Goal: Subscribe to service/newsletter

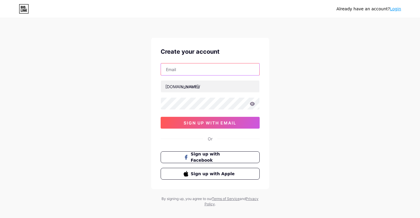
click at [184, 68] on input "text" at bounding box center [210, 69] width 98 height 12
type input "lori3296@gmail.com"
click at [178, 69] on input "lori3296@gmail.com" at bounding box center [210, 69] width 98 height 12
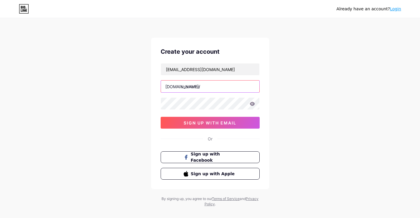
click at [187, 85] on input "text" at bounding box center [210, 86] width 98 height 12
paste input "lori3296"
type input "lori3296"
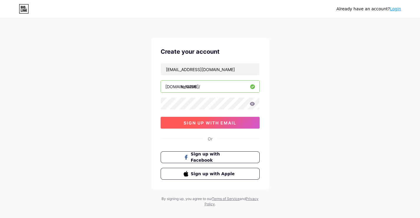
click at [224, 124] on span "sign up with email" at bounding box center [210, 122] width 53 height 5
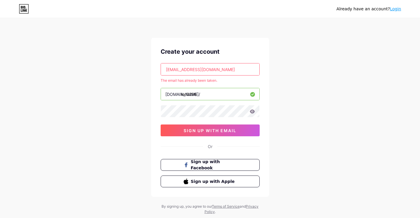
click at [171, 68] on input "lori3296@gmail.com" at bounding box center [210, 69] width 98 height 12
paste input "estone23568"
type input "estone23568@gmail.com"
paste input "estone23568"
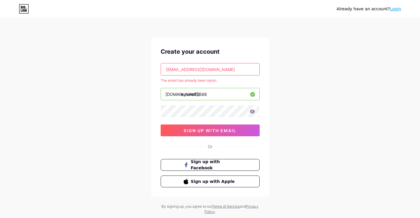
type input "estone23568"
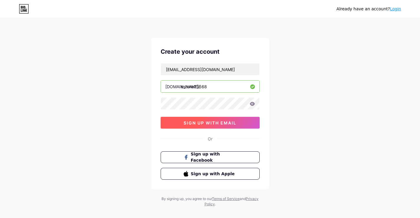
click at [218, 126] on button "sign up with email" at bounding box center [210, 123] width 99 height 12
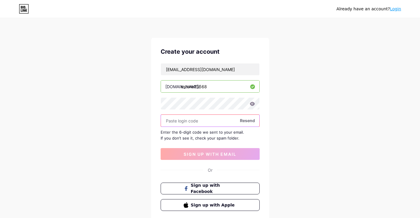
click at [200, 122] on input "text" at bounding box center [210, 121] width 98 height 12
paste input "694992"
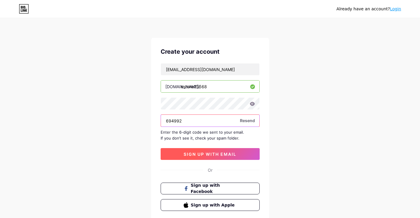
type input "694992"
click at [204, 154] on span "sign up with email" at bounding box center [210, 154] width 53 height 5
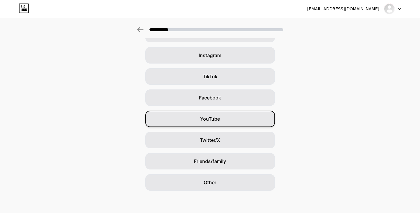
scroll to position [41, 0]
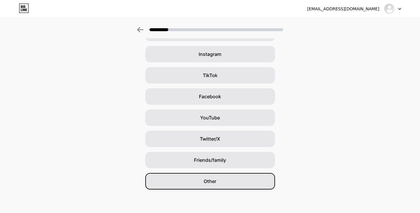
click at [223, 182] on div "Other" at bounding box center [210, 181] width 130 height 17
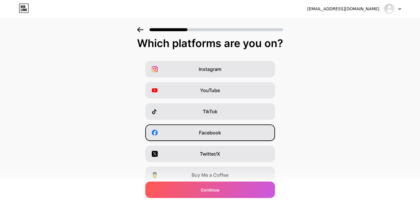
scroll to position [70, 0]
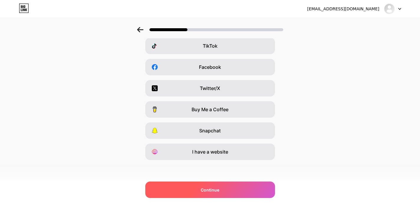
click at [225, 189] on div "Continue" at bounding box center [210, 190] width 130 height 17
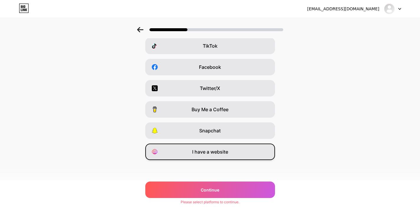
click at [218, 154] on span "I have a website" at bounding box center [210, 152] width 36 height 7
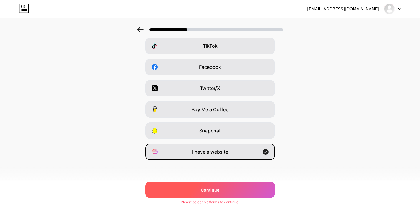
click at [234, 193] on div "Continue" at bounding box center [210, 190] width 130 height 17
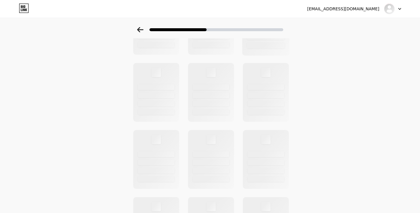
scroll to position [0, 0]
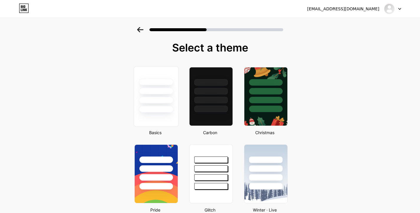
click at [152, 95] on div at bounding box center [156, 90] width 44 height 46
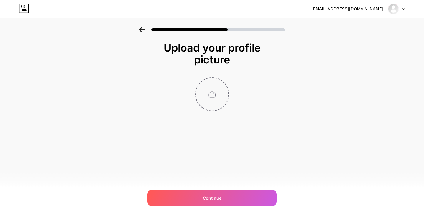
click at [206, 97] on input "file" at bounding box center [212, 94] width 33 height 33
type input "C:\fakepath\Proactive Risk2.jpg"
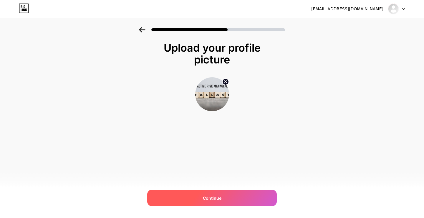
click at [221, 193] on div "Continue" at bounding box center [212, 198] width 130 height 17
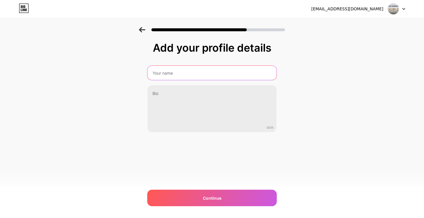
click at [166, 75] on input "text" at bounding box center [212, 73] width 129 height 14
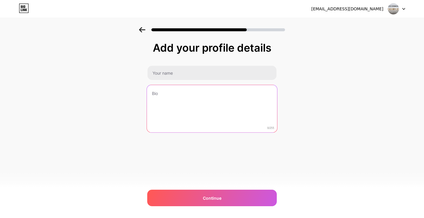
click at [171, 98] on textarea at bounding box center [212, 109] width 130 height 48
paste textarea "It’s tempting to think that purchasing cool new security tools is the silver bu…"
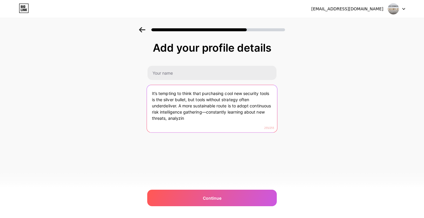
drag, startPoint x: 179, startPoint y: 106, endPoint x: 210, endPoint y: 121, distance: 34.1
click at [210, 121] on textarea "It’s tempting to think that purchasing cool new security tools is the silver bu…" at bounding box center [212, 109] width 130 height 48
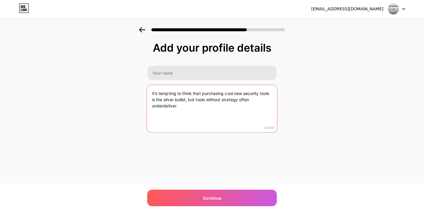
type textarea "It’s tempting to think that purchasing cool new security tools is the silver bu…"
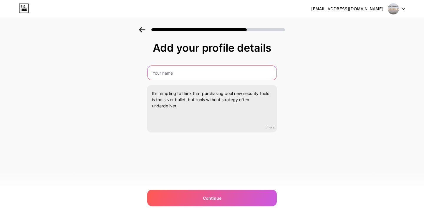
click at [193, 74] on input "text" at bounding box center [212, 73] width 129 height 14
paste input "continuous risk intelligence gathering"
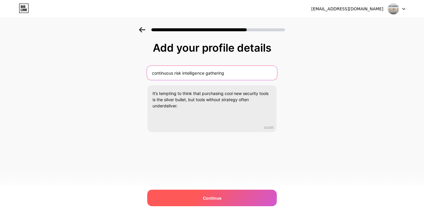
type input "continuous risk intelligence gathering"
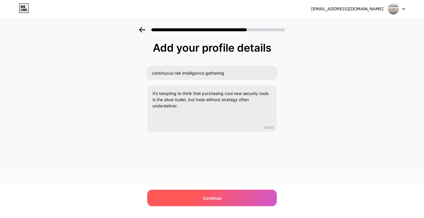
click at [215, 199] on span "Continue" at bounding box center [212, 198] width 19 height 6
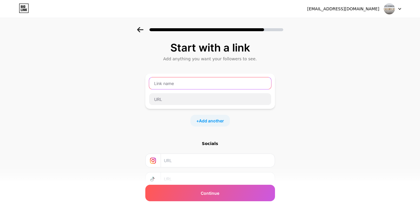
click at [181, 85] on input "text" at bounding box center [210, 84] width 122 height 12
paste input "continuous risk intelligence gathering"
type input "continuous risk intelligence gathering"
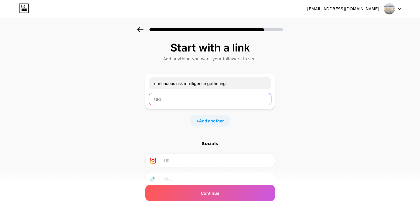
paste input "https://www.sprintzeal.com/blog/proactive-risk-management-guide"
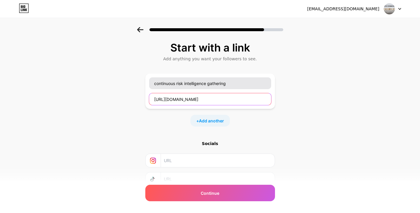
type input "https://www.sprintzeal.com/blog/proactive-risk-management-guide"
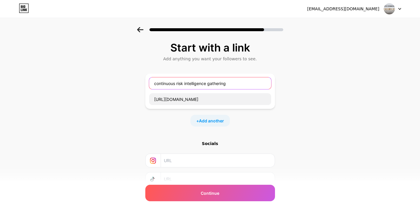
click at [180, 85] on input "continuous risk intelligence gathering" at bounding box center [210, 84] width 122 height 12
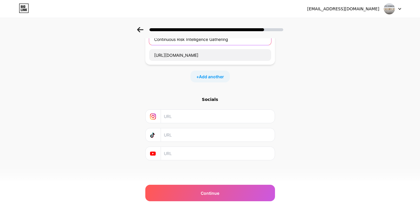
scroll to position [45, 0]
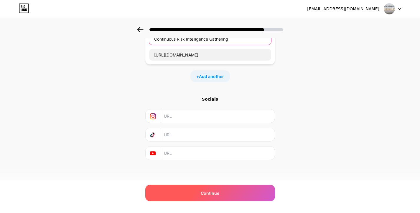
type input "Continuous Risk Intelligence Gathering"
click at [228, 193] on div "Continue" at bounding box center [210, 193] width 130 height 17
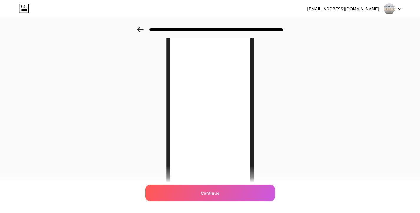
scroll to position [83, 0]
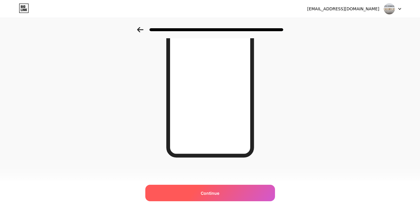
click at [215, 188] on div "Continue" at bounding box center [210, 193] width 130 height 17
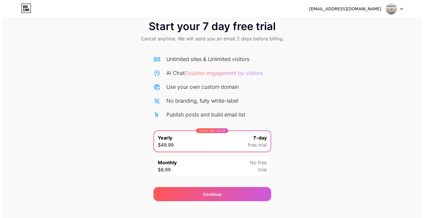
scroll to position [19, 0]
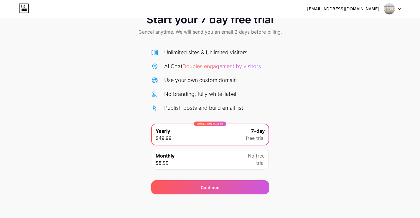
click at [219, 156] on div "Monthly $8.99 No free trial" at bounding box center [210, 159] width 117 height 21
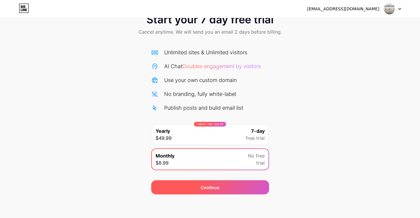
click at [237, 182] on div "Continue" at bounding box center [210, 187] width 118 height 14
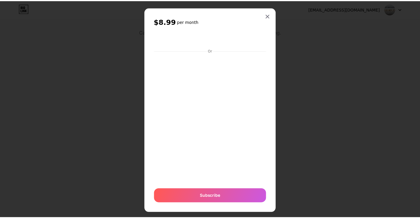
scroll to position [0, 0]
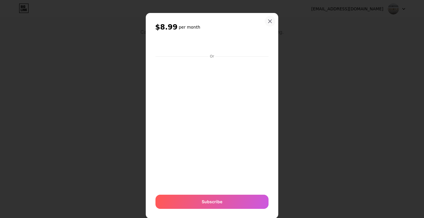
click at [268, 24] on div at bounding box center [270, 21] width 11 height 11
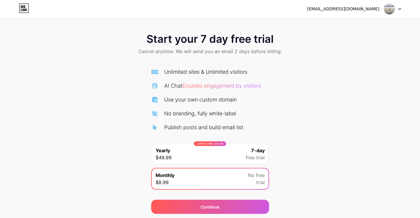
click at [398, 11] on div at bounding box center [392, 9] width 17 height 11
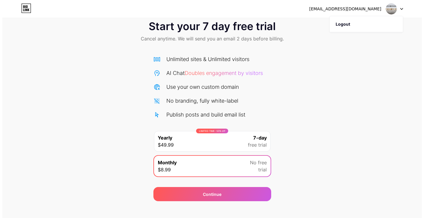
scroll to position [19, 0]
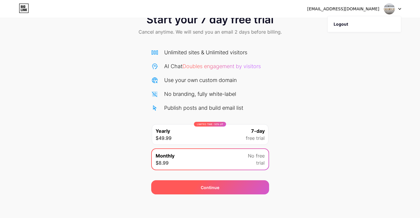
click at [196, 187] on div "Continue" at bounding box center [210, 187] width 118 height 14
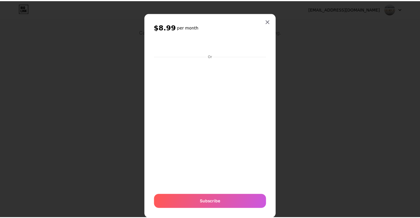
scroll to position [14, 0]
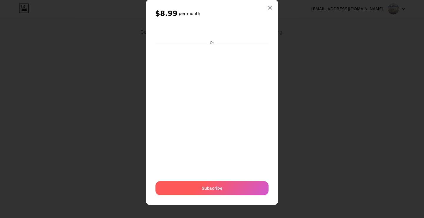
click at [210, 195] on div "Subscribe" at bounding box center [212, 188] width 113 height 14
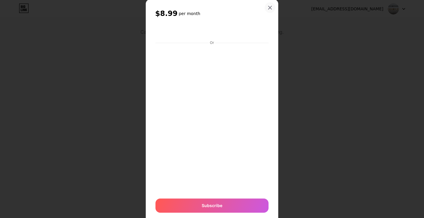
click at [269, 8] on icon at bounding box center [270, 7] width 3 height 3
